Goal: Task Accomplishment & Management: Manage account settings

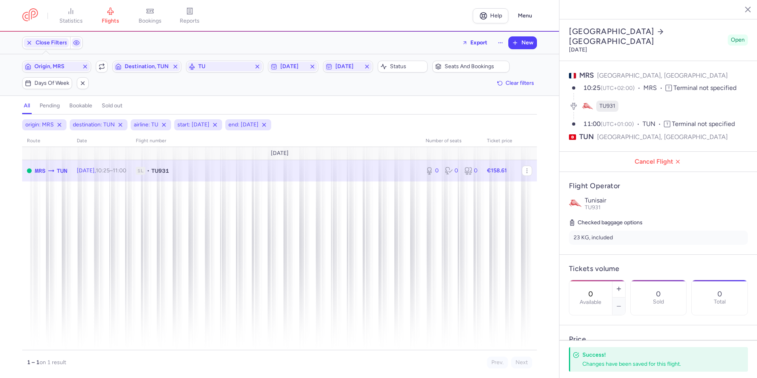
select select "days"
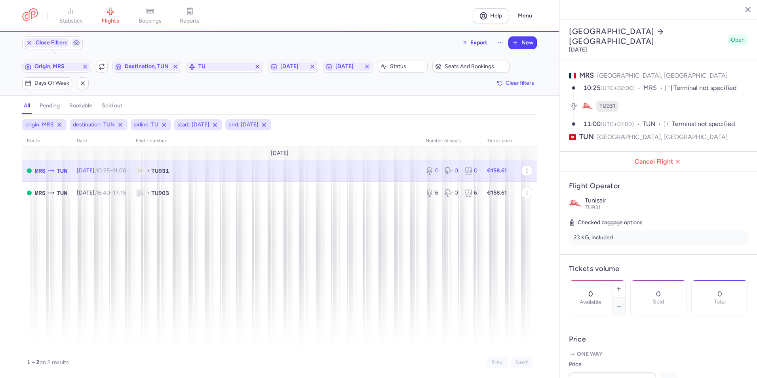
select select "days"
click at [158, 177] on td "1L • TU931" at bounding box center [276, 170] width 290 height 22
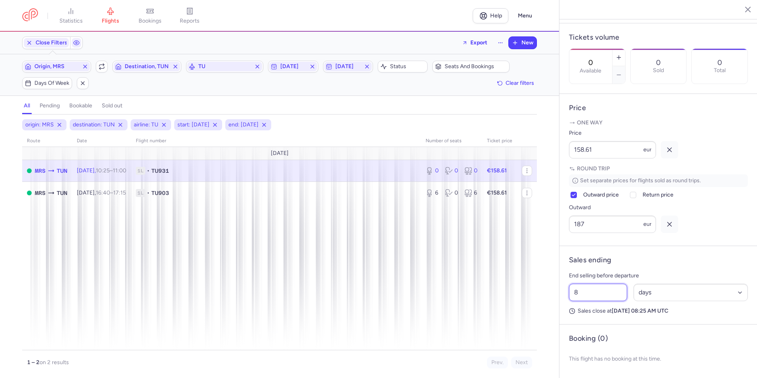
click at [611, 286] on input "8" at bounding box center [598, 291] width 58 height 17
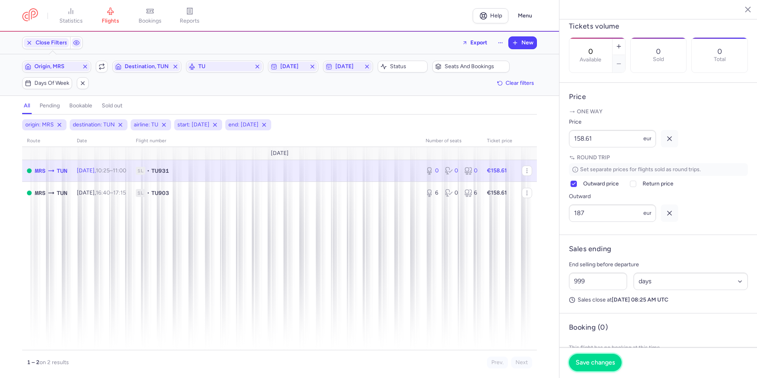
click at [613, 361] on span "Save changes" at bounding box center [594, 362] width 39 height 7
type input "5683"
select select "hours"
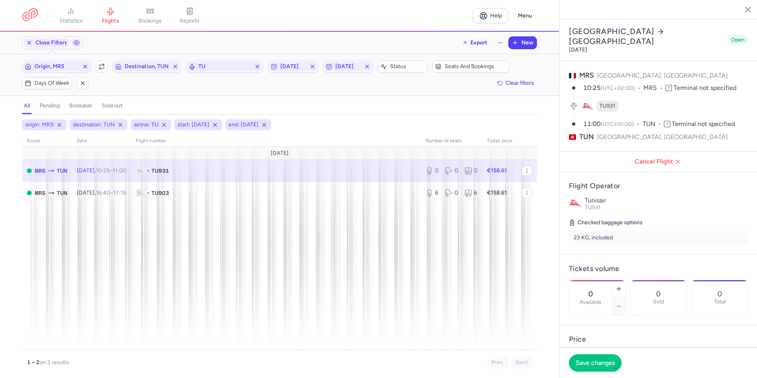
select select "hours"
click at [224, 171] on span "1L • TU931" at bounding box center [276, 171] width 280 height 8
click at [169, 190] on span "TU903" at bounding box center [160, 193] width 18 height 8
type input "6"
type input "8"
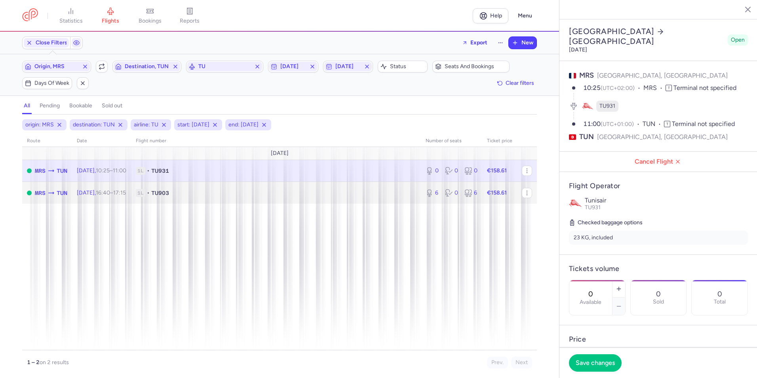
select select "days"
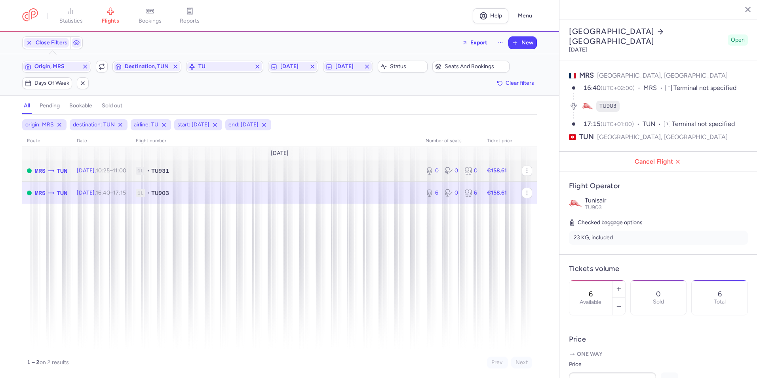
click at [191, 175] on td "1L • TU931" at bounding box center [276, 170] width 290 height 22
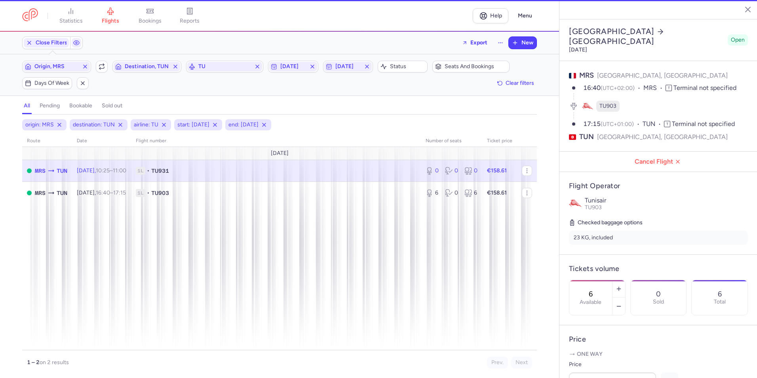
type input "0"
type input "5683"
select select "hours"
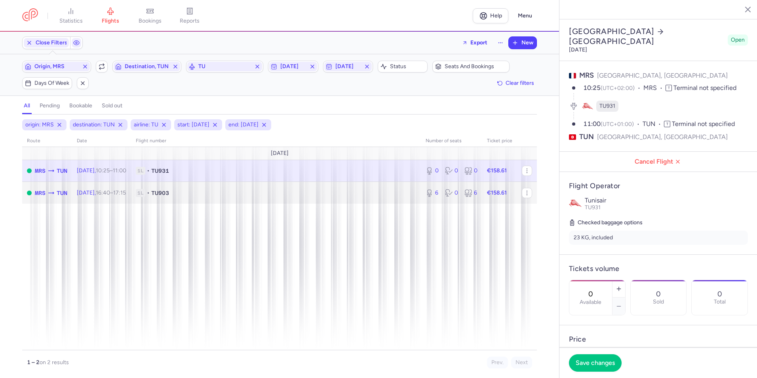
click at [192, 189] on span "1L • TU903" at bounding box center [276, 193] width 280 height 8
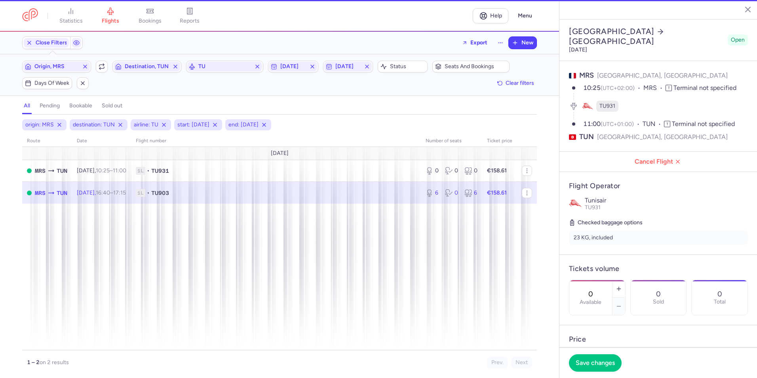
type input "6"
type input "8"
select select "days"
